Goal: Task Accomplishment & Management: Manage account settings

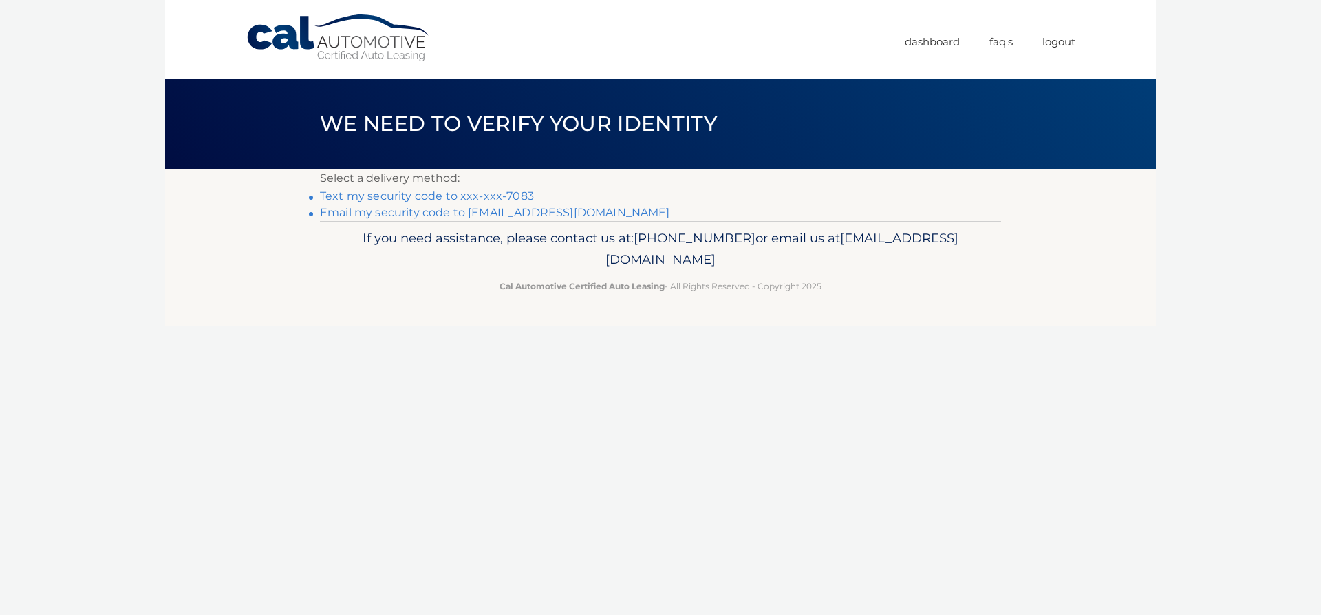
click at [399, 195] on link "Text my security code to xxx-xxx-7083" at bounding box center [427, 195] width 214 height 13
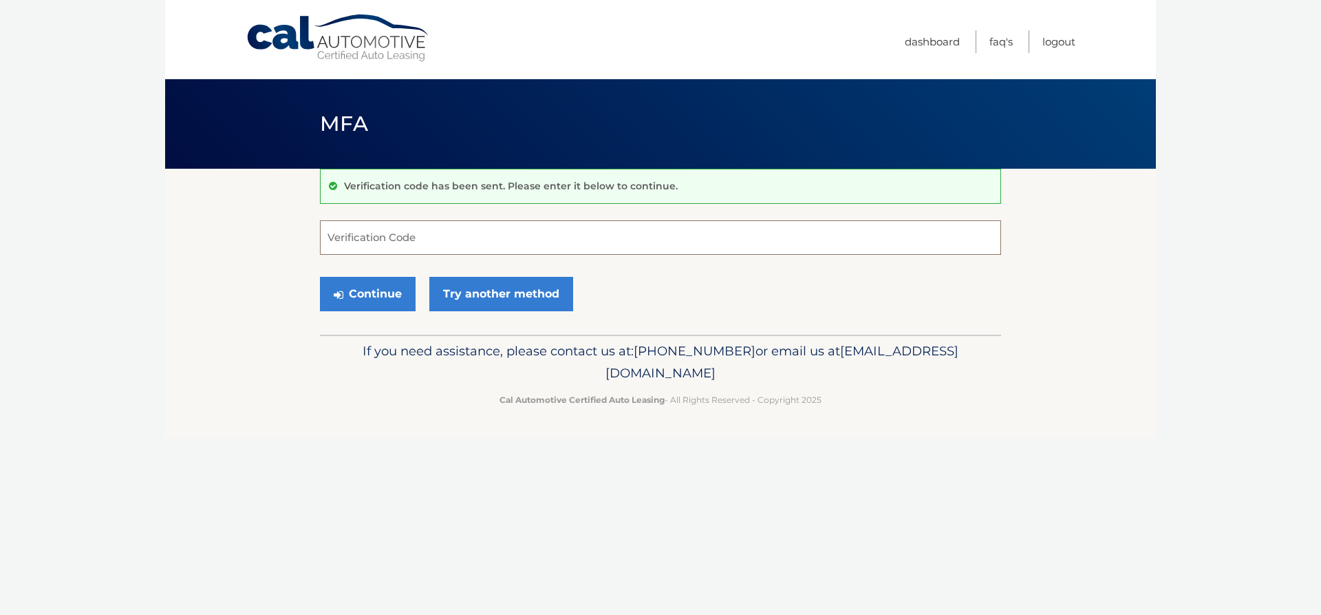
click at [407, 237] on input "Verification Code" at bounding box center [660, 237] width 681 height 34
type input "624683"
click at [380, 296] on button "Continue" at bounding box center [368, 294] width 96 height 34
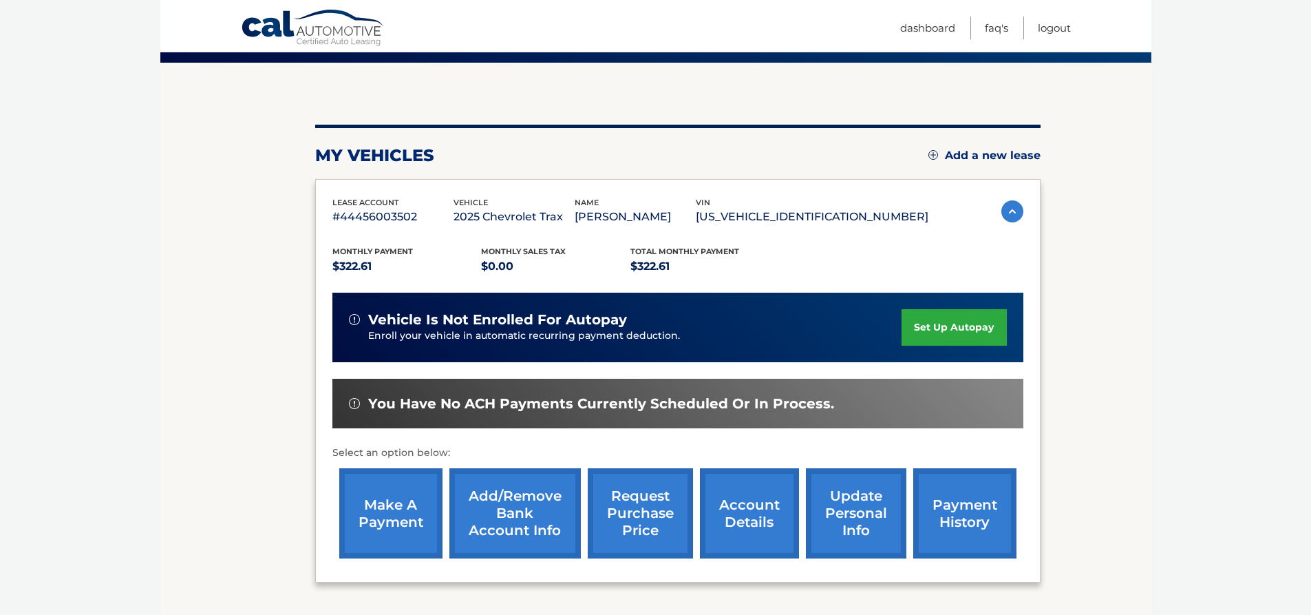
scroll to position [138, 0]
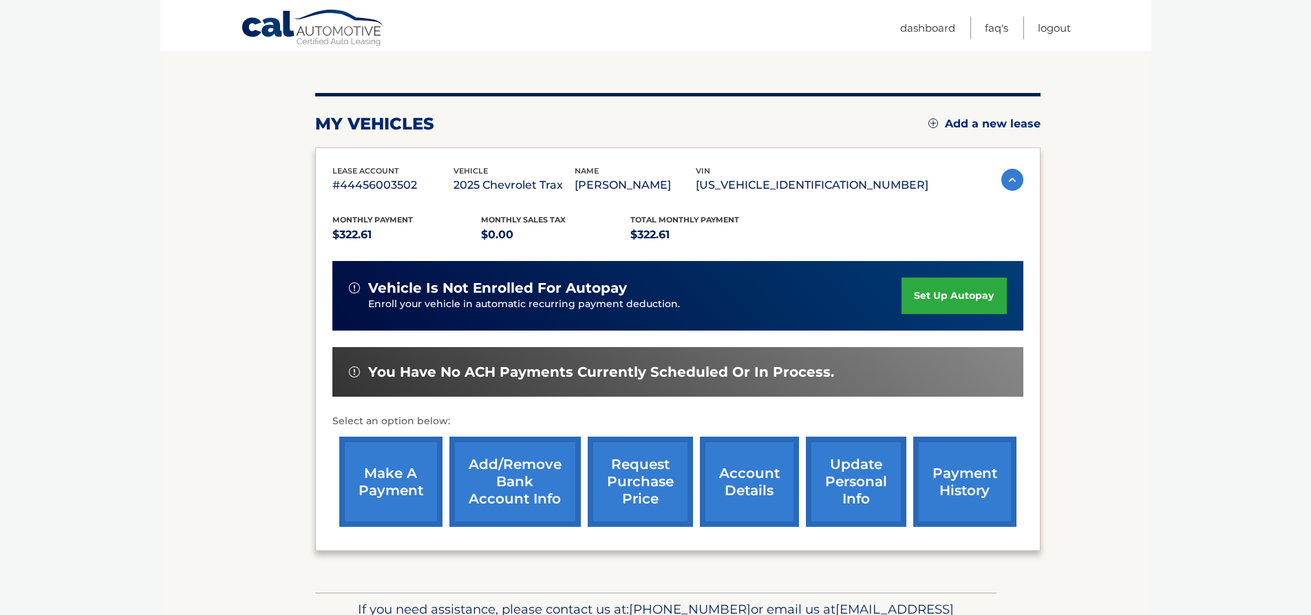
click at [381, 469] on link "make a payment" at bounding box center [390, 481] width 103 height 90
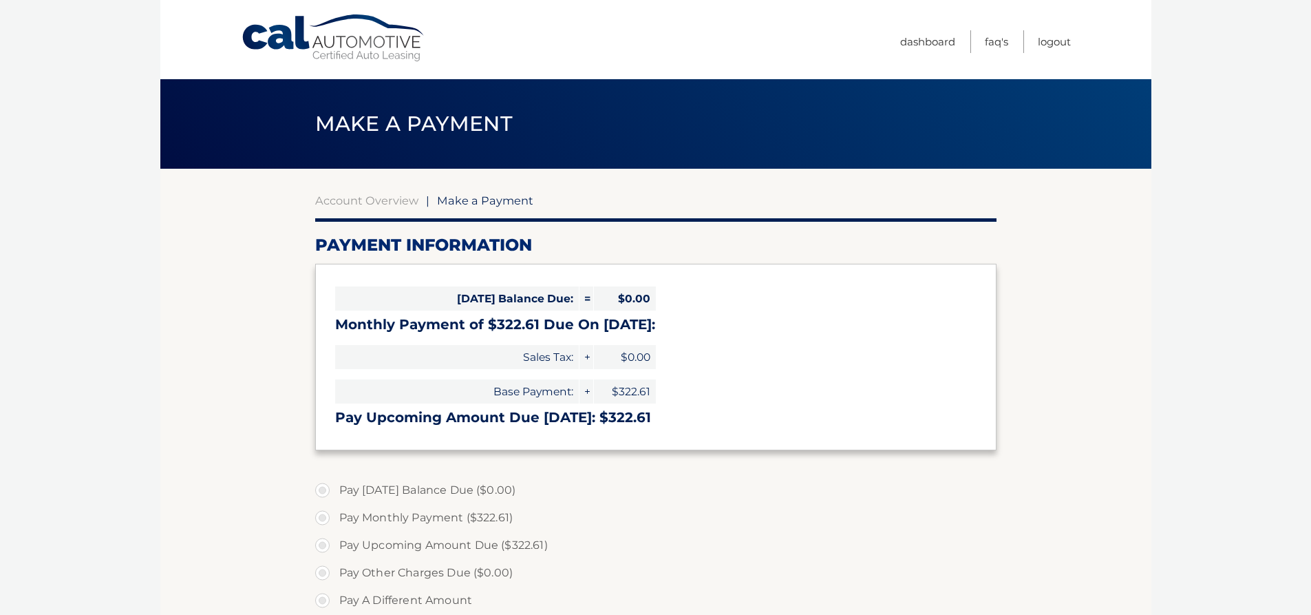
select select "ZDUyZTRkZTYtZWVlMy00Njk4LTkxZjQtOTVjNDY1ZTRjM2Q3"
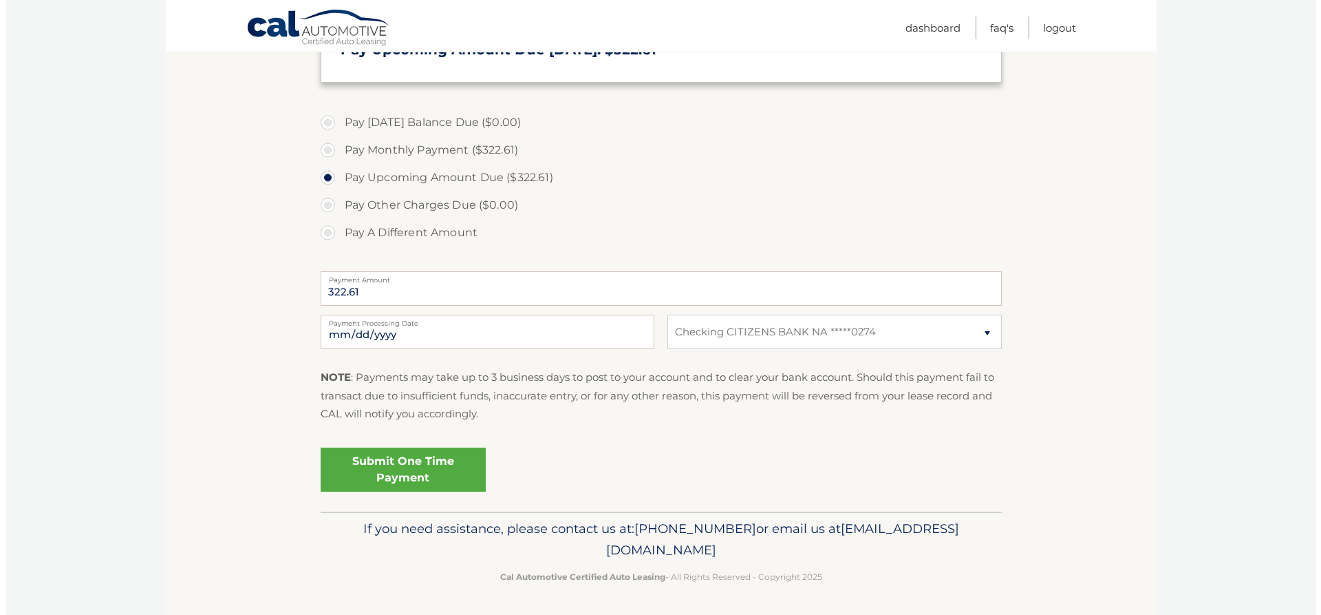
scroll to position [369, 0]
click at [359, 452] on link "Submit One Time Payment" at bounding box center [397, 468] width 165 height 44
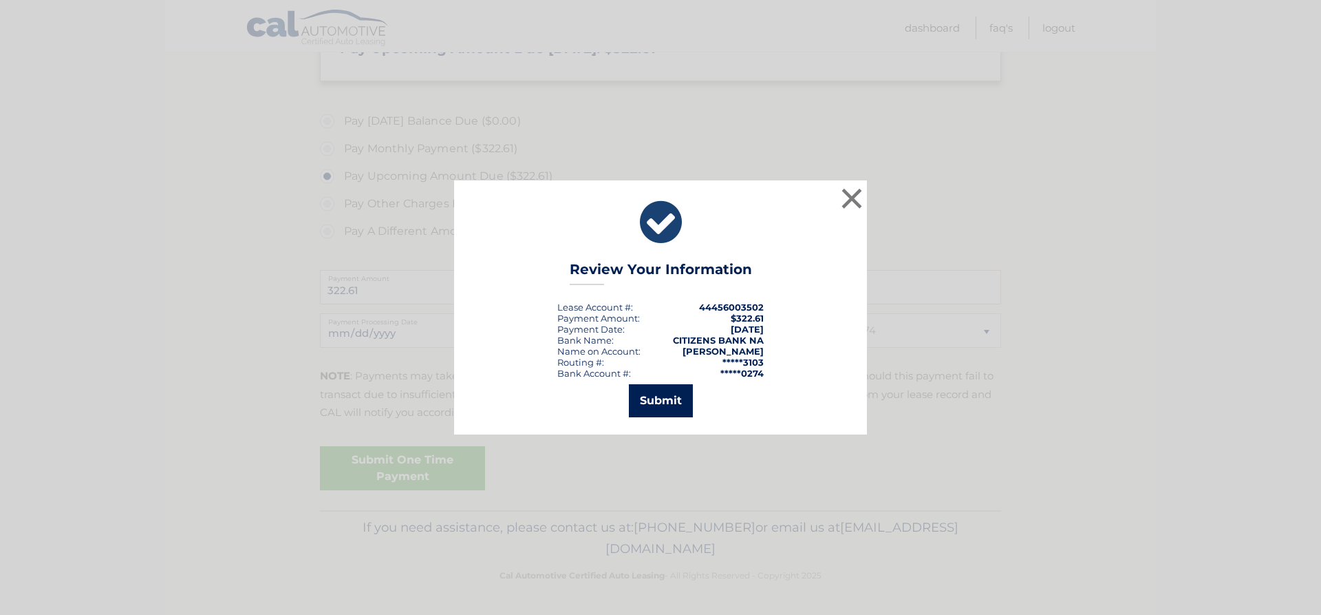
click at [671, 401] on button "Submit" at bounding box center [661, 400] width 64 height 33
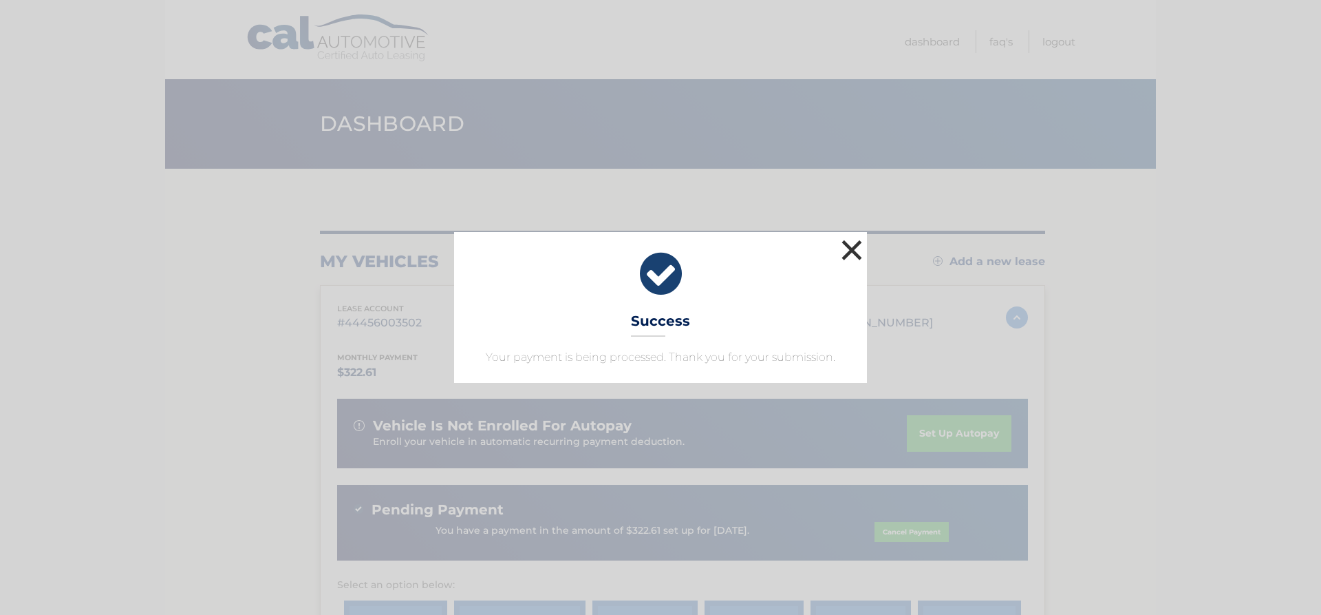
click at [860, 249] on button "×" at bounding box center [852, 250] width 28 height 28
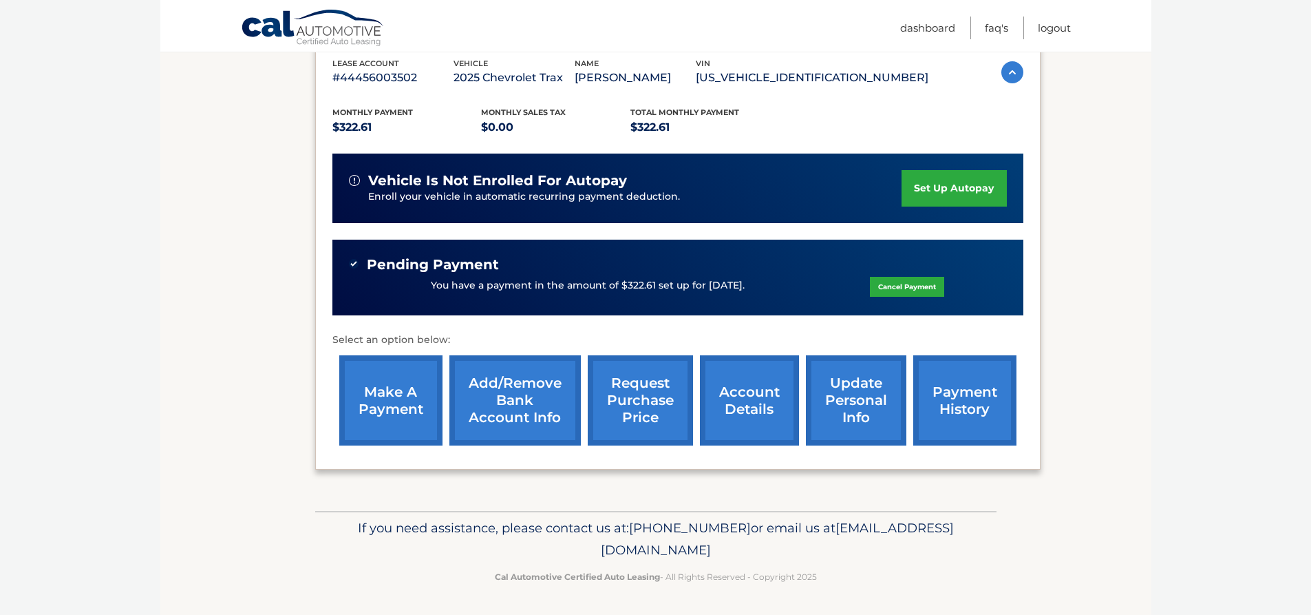
scroll to position [246, 0]
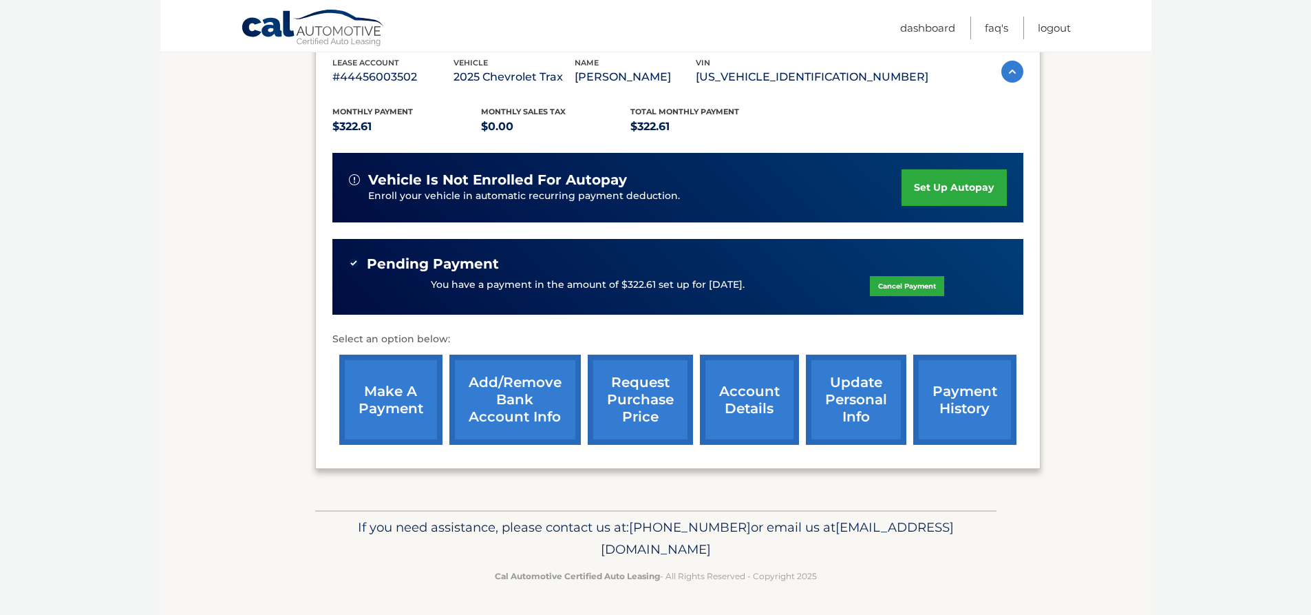
click at [969, 388] on link "payment history" at bounding box center [964, 399] width 103 height 90
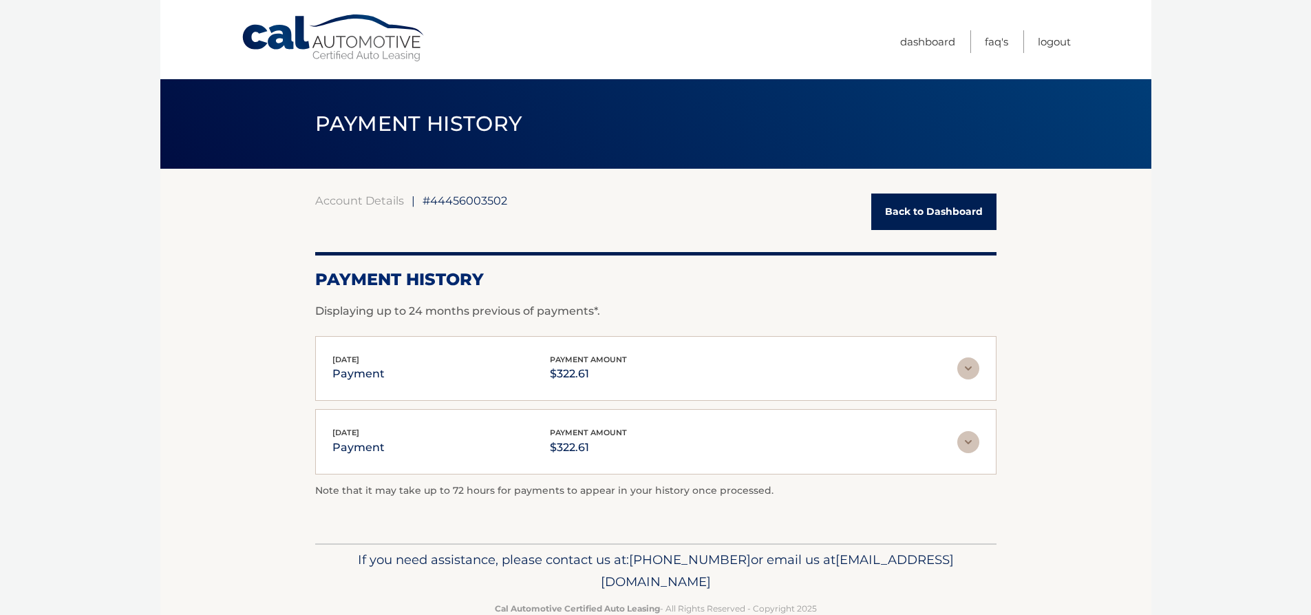
click at [971, 365] on img at bounding box center [968, 368] width 22 height 22
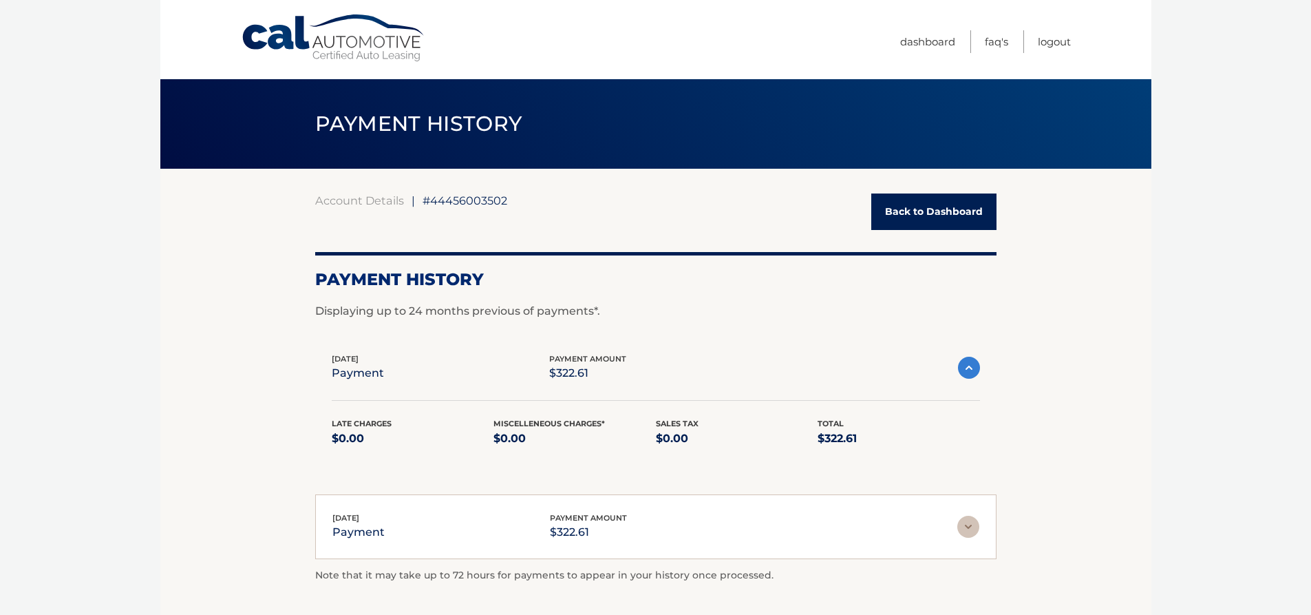
click at [915, 215] on link "Back to Dashboard" at bounding box center [933, 211] width 125 height 36
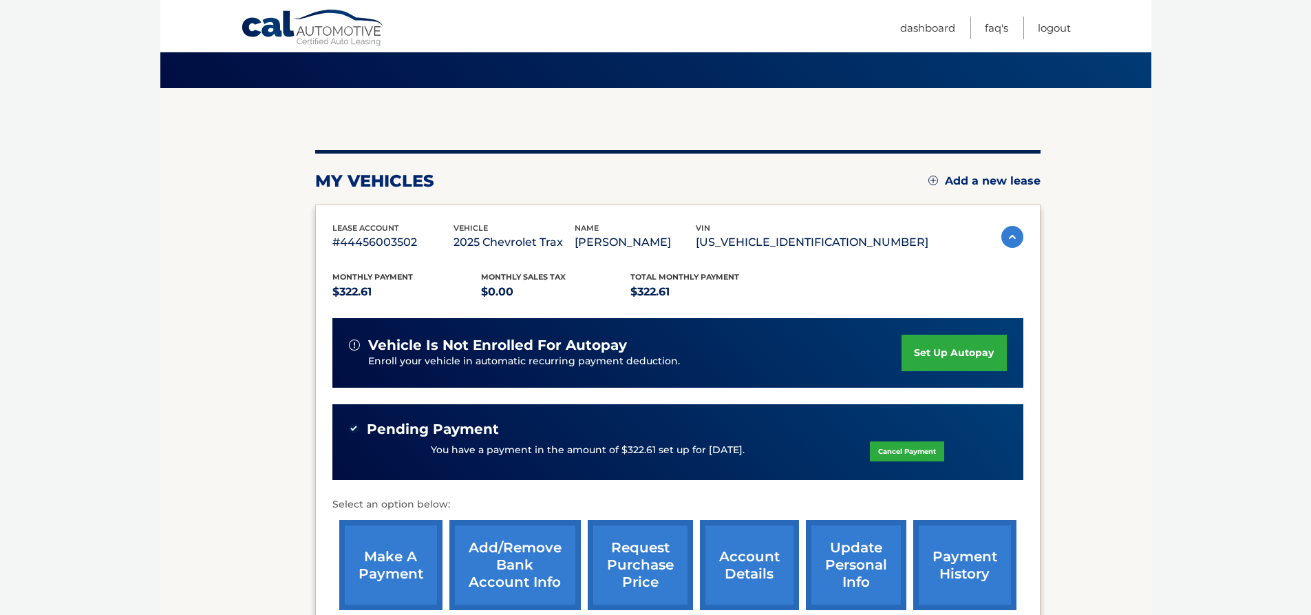
scroll to position [69, 0]
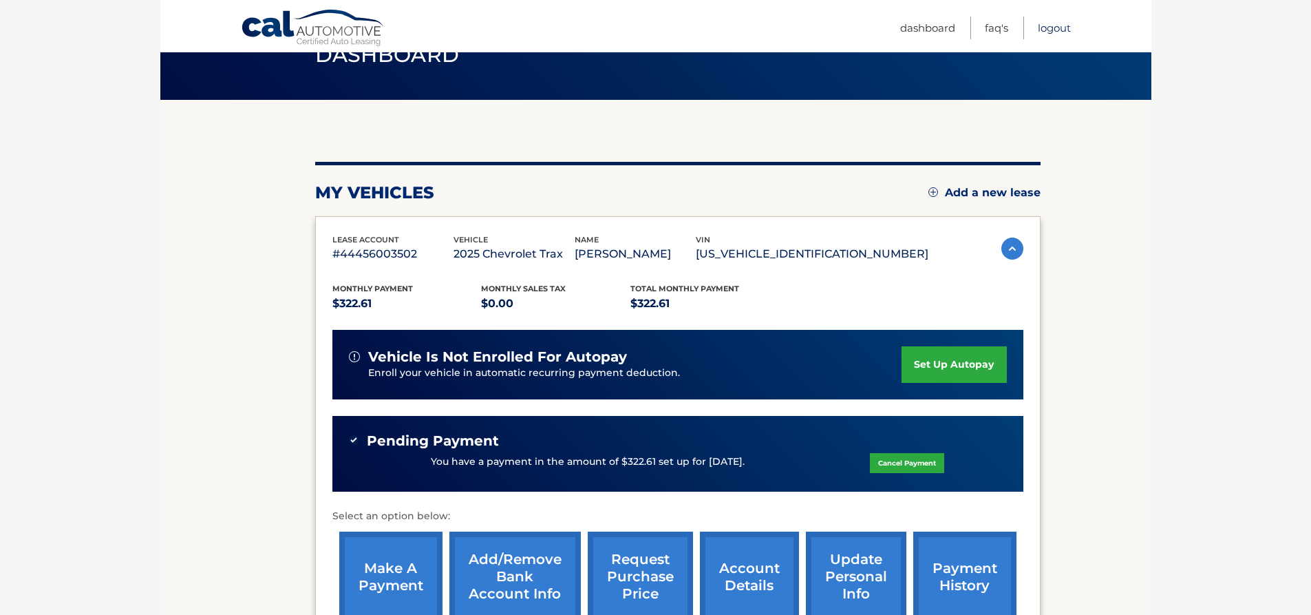
click at [1055, 28] on link "Logout" at bounding box center [1054, 28] width 33 height 23
